Goal: Task Accomplishment & Management: Manage account settings

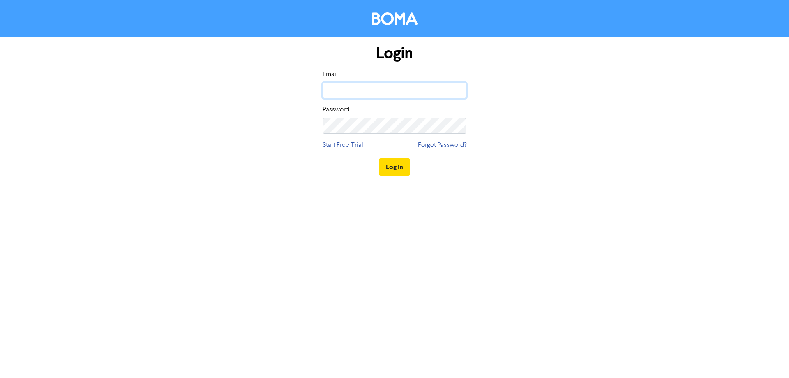
type input "[PERSON_NAME][EMAIL_ADDRESS][PERSON_NAME][DOMAIN_NAME]"
click at [400, 165] on button "Log In" at bounding box center [394, 166] width 31 height 17
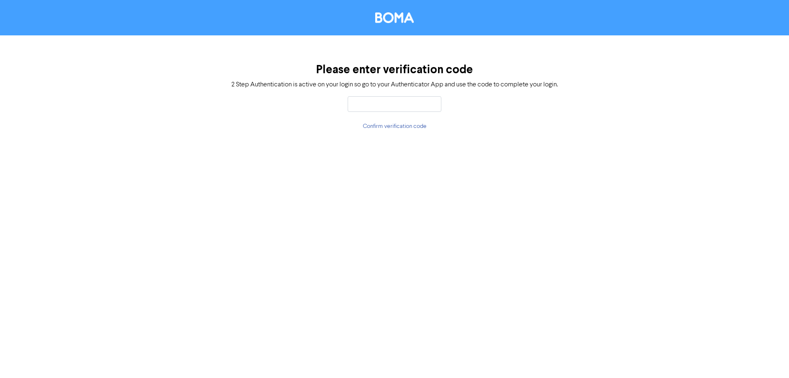
click at [372, 103] on input "text" at bounding box center [395, 104] width 94 height 16
type input "820266"
click at [388, 127] on button "Confirm verification code" at bounding box center [394, 126] width 65 height 9
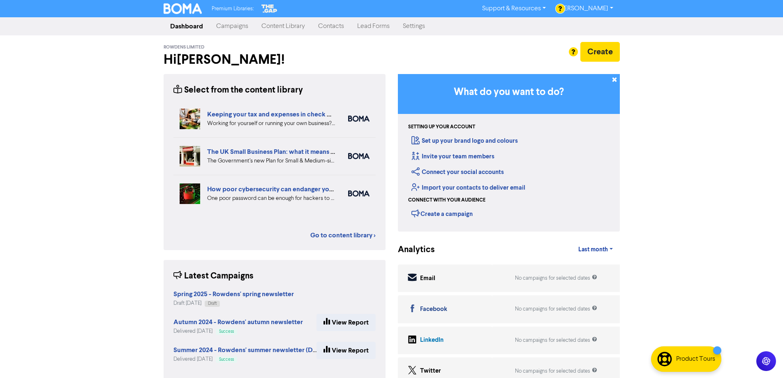
click at [407, 27] on link "Settings" at bounding box center [413, 26] width 35 height 16
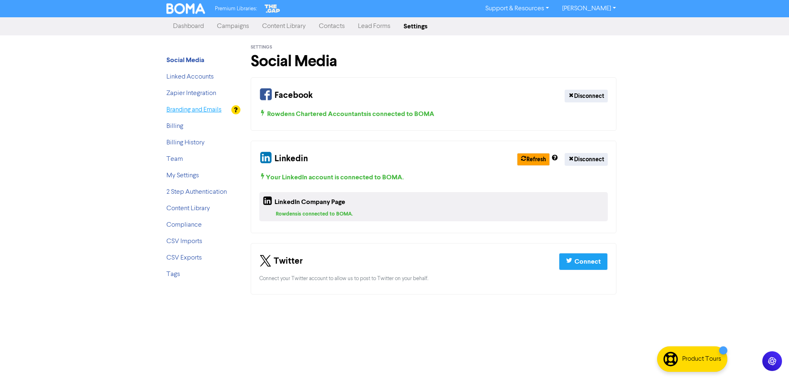
click at [197, 108] on link "Branding and Emails" at bounding box center [193, 109] width 55 height 7
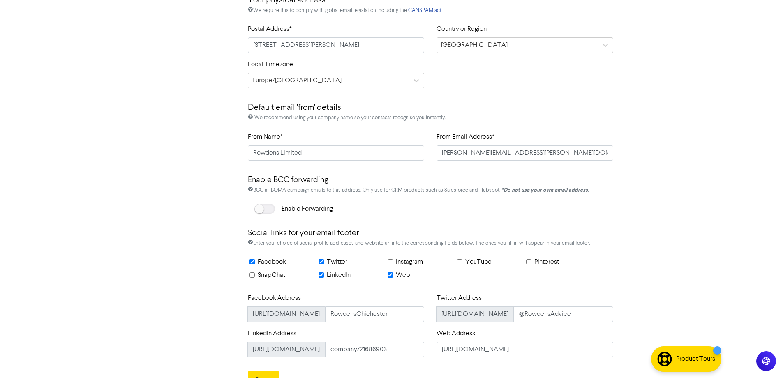
scroll to position [406, 0]
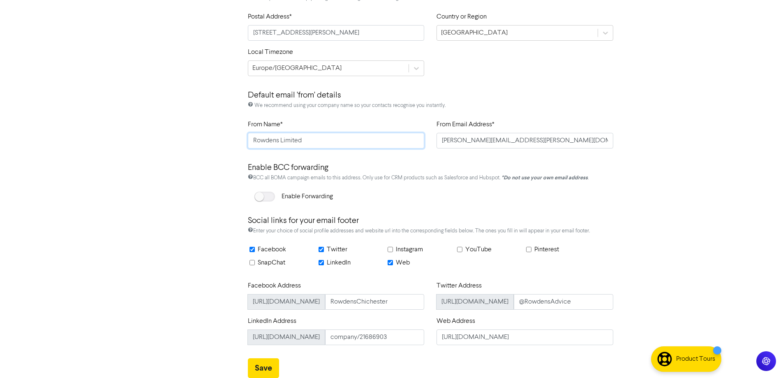
click at [253, 141] on input "Rowdens Limited" at bounding box center [336, 141] width 177 height 16
click at [371, 140] on input "[PERSON_NAME] Accountancy Services (Chichester) Limited (formerlyRowdens Limited" at bounding box center [336, 141] width 177 height 16
click at [420, 137] on input "[PERSON_NAME] Accountancy Services (Chichester) Limited (formerly Rowdens Limit…" at bounding box center [336, 141] width 177 height 16
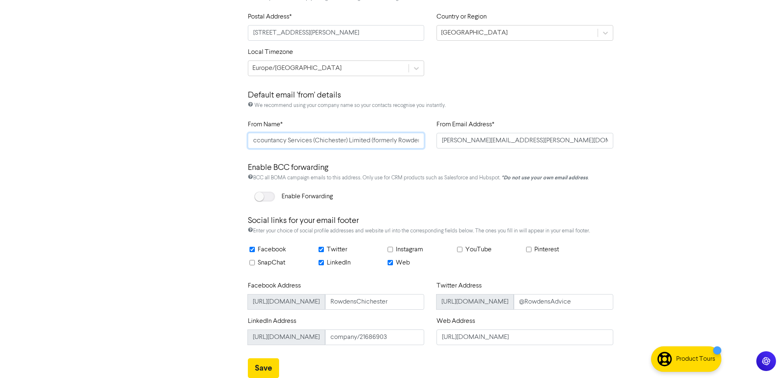
type input "[PERSON_NAME] Accountancy Services (Chichester) Limited (formerly Rowdens Limit…"
click at [482, 140] on input "[PERSON_NAME][EMAIL_ADDRESS][PERSON_NAME][DOMAIN_NAME]" at bounding box center [524, 141] width 177 height 16
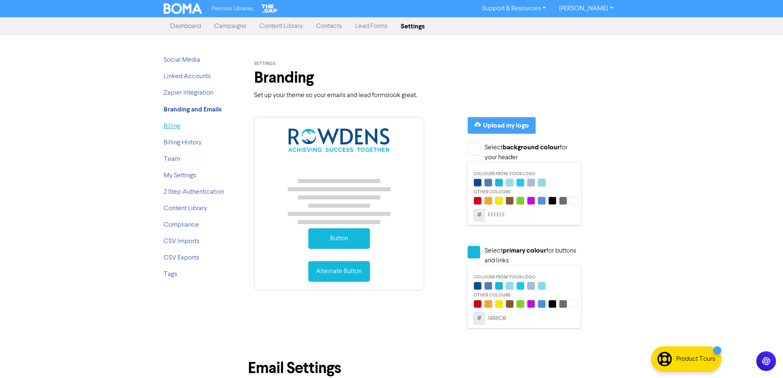
click at [171, 127] on link "Billing" at bounding box center [172, 126] width 17 height 7
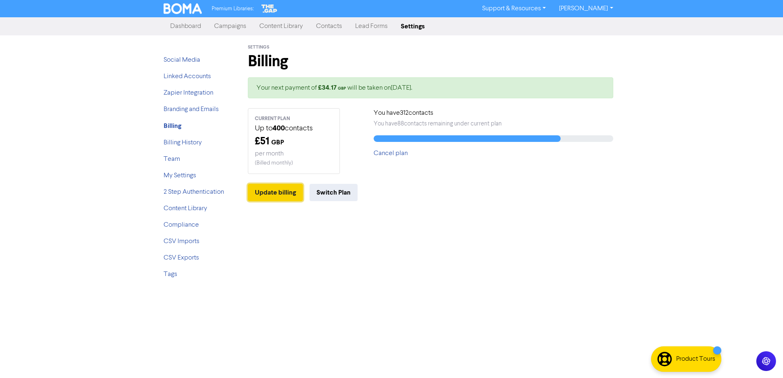
click at [274, 192] on button "Update billing" at bounding box center [275, 192] width 55 height 17
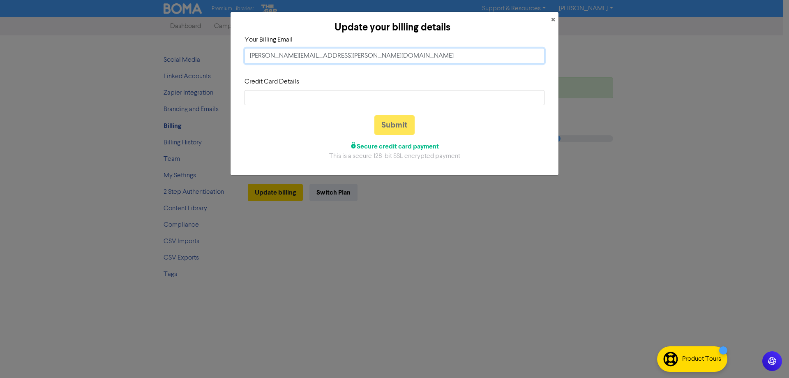
drag, startPoint x: 358, startPoint y: 54, endPoint x: 214, endPoint y: 52, distance: 144.7
click at [214, 52] on div "Update your billing details × Your Billing Email [PERSON_NAME][EMAIL_ADDRESS][P…" at bounding box center [394, 189] width 789 height 378
paste input "[DOMAIN_NAME][EMAIL_ADDRESS][DOMAIN_NAME]"
type input "[DOMAIN_NAME][EMAIL_ADDRESS][DOMAIN_NAME]"
click at [397, 123] on button "Submit" at bounding box center [394, 125] width 40 height 20
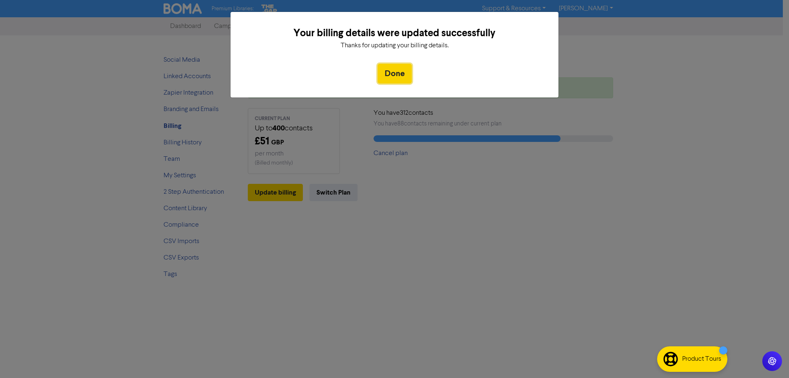
click at [399, 70] on button "Done" at bounding box center [395, 74] width 34 height 20
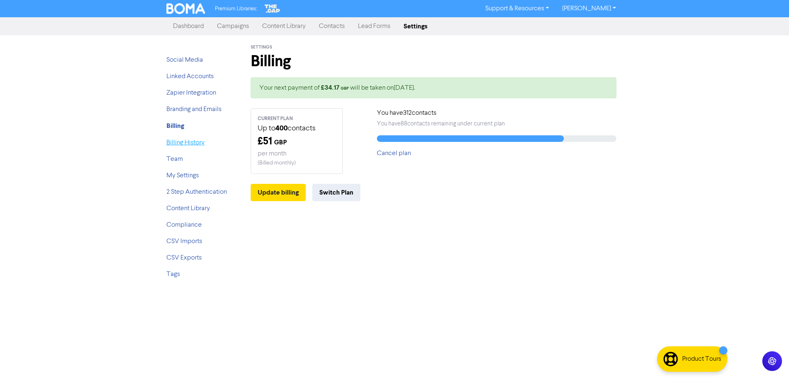
click at [171, 144] on link "Billing History" at bounding box center [185, 142] width 38 height 7
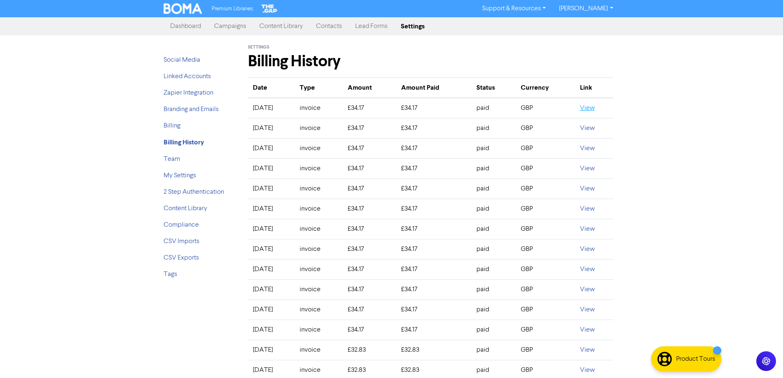
click at [595, 108] on link "View" at bounding box center [587, 108] width 15 height 7
